Goal: Browse casually: Explore the website without a specific task or goal

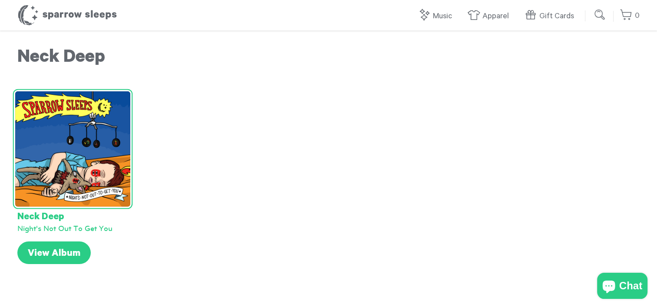
click at [84, 179] on img at bounding box center [72, 148] width 115 height 115
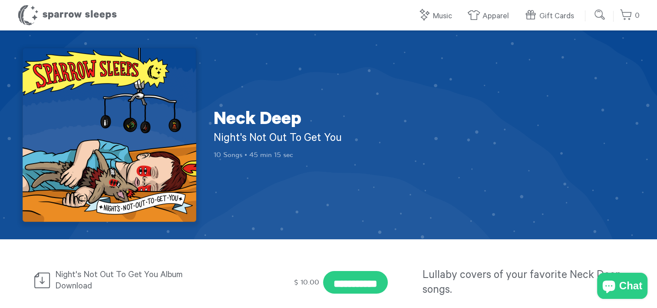
drag, startPoint x: 214, startPoint y: 135, endPoint x: 344, endPoint y: 136, distance: 129.9
click at [344, 136] on h2 "Night's Not Out To Get You" at bounding box center [292, 139] width 156 height 15
copy h2 "Night's Not Out To Get You"
click at [521, 242] on div "**********" at bounding box center [329, 256] width 626 height 35
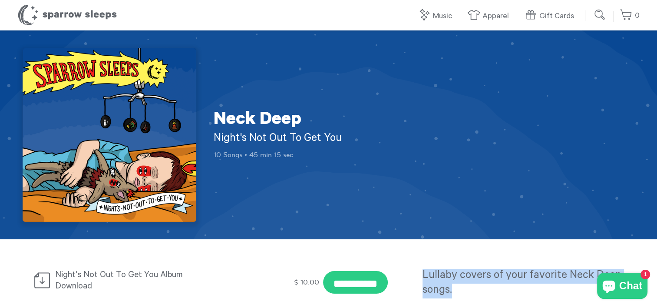
drag, startPoint x: 422, startPoint y: 273, endPoint x: 461, endPoint y: 286, distance: 40.5
click at [461, 286] on h3 "Lullaby covers of your favorite Neck Deep songs." at bounding box center [524, 284] width 202 height 30
copy span "Lullaby covers of your favorite Neck Deep songs."
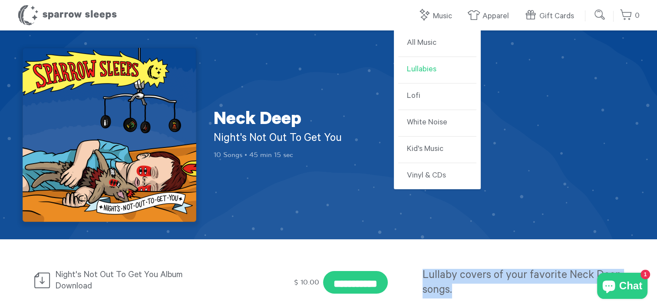
click at [428, 66] on link "Lullabies" at bounding box center [437, 70] width 78 height 27
